Goal: Obtain resource: Obtain resource

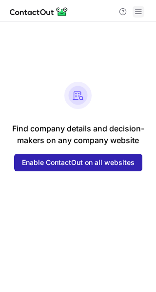
click at [141, 11] on span at bounding box center [138, 12] width 8 height 8
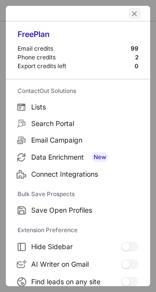
click at [131, 12] on span "left-button" at bounding box center [135, 14] width 8 height 8
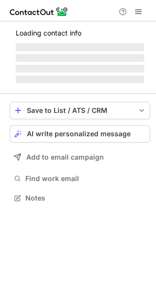
scroll to position [5, 5]
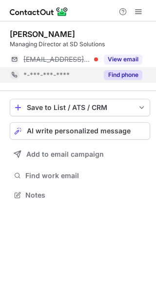
click at [113, 75] on button "Find phone" at bounding box center [123, 75] width 38 height 10
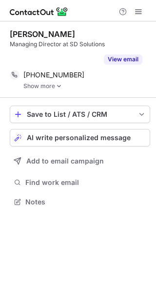
scroll to position [179, 156]
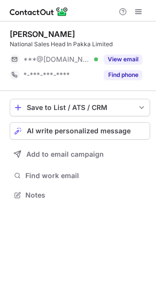
scroll to position [5, 5]
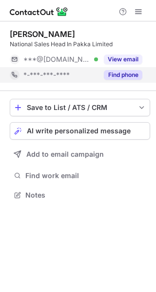
click at [136, 76] on button "Find phone" at bounding box center [123, 75] width 38 height 10
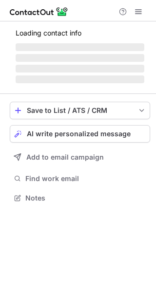
scroll to position [5, 5]
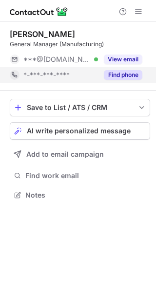
click at [120, 73] on button "Find phone" at bounding box center [123, 75] width 38 height 10
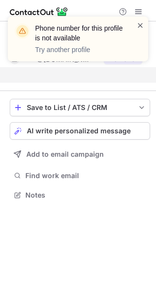
scroll to position [172, 156]
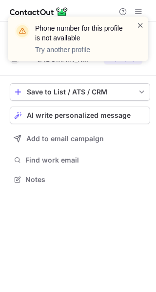
click at [141, 22] on span at bounding box center [140, 25] width 8 height 10
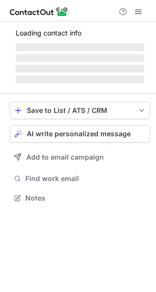
scroll to position [5, 5]
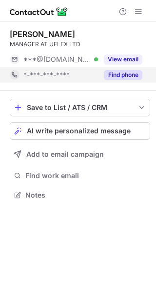
click at [115, 75] on button "Find phone" at bounding box center [123, 75] width 38 height 10
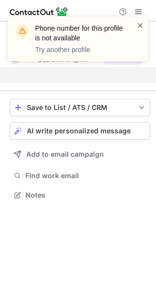
click at [140, 27] on span at bounding box center [140, 25] width 8 height 10
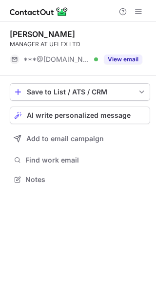
scroll to position [172, 156]
